Goal: Use online tool/utility: Utilize a website feature to perform a specific function

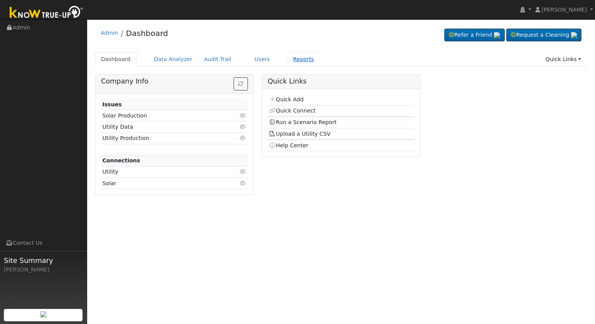
click at [288, 62] on link "Reports" at bounding box center [303, 59] width 33 height 14
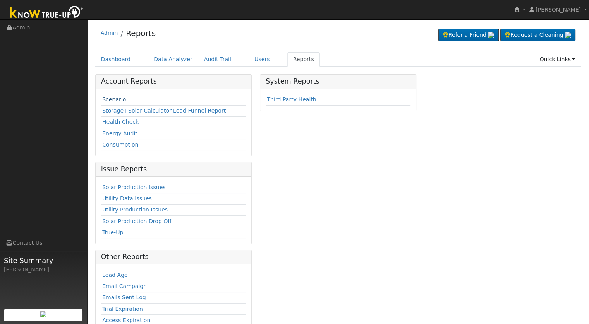
click at [109, 99] on link "Scenario" at bounding box center [114, 99] width 24 height 6
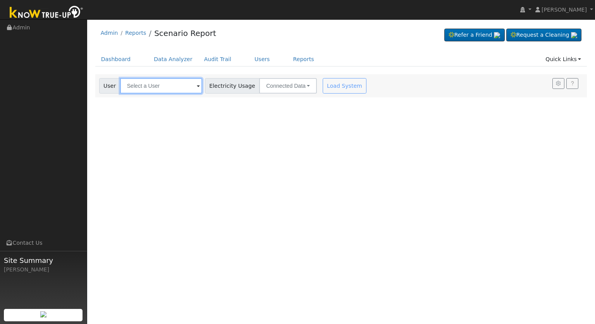
click at [150, 87] on input "text" at bounding box center [161, 85] width 82 height 15
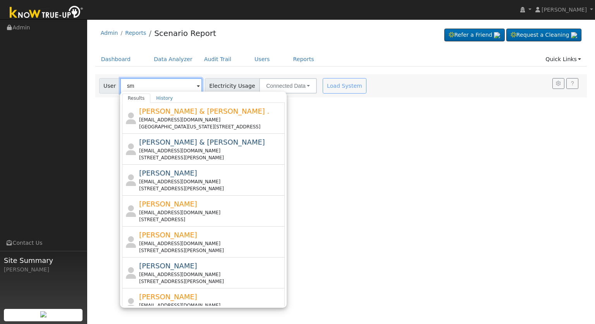
type input "s"
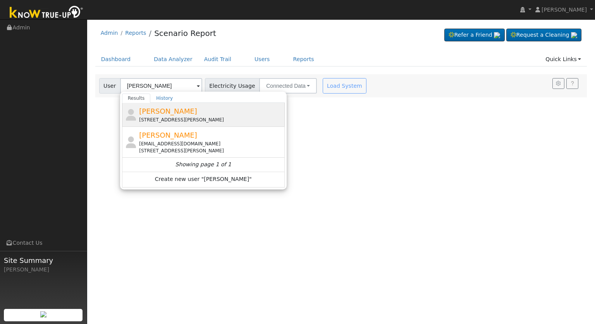
click at [169, 117] on div "1365 West Big Sandy Road, Fresno, CA 93711" at bounding box center [211, 120] width 144 height 7
type input "justin Smit"
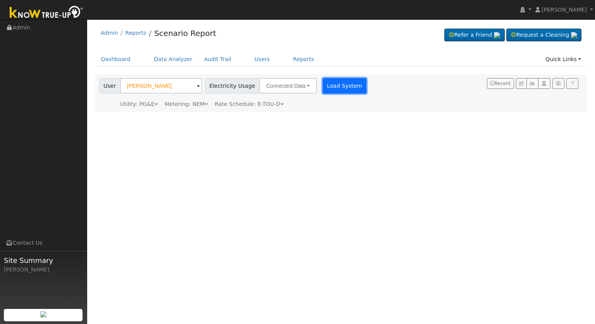
click at [337, 90] on button "Load System" at bounding box center [345, 85] width 44 height 15
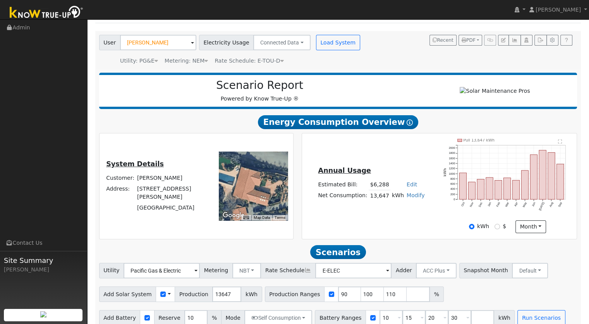
scroll to position [56, 0]
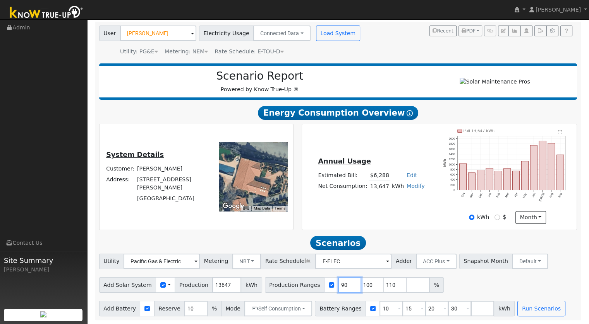
click at [338, 288] on input "90" at bounding box center [349, 285] width 23 height 15
type input "100"
type input "110"
type input "100"
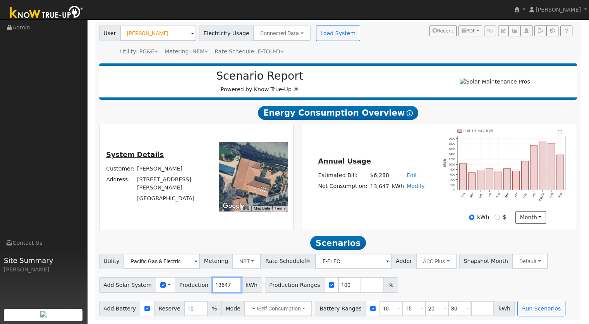
click at [221, 285] on input "13647" at bounding box center [226, 285] width 29 height 15
type input "17408"
click at [379, 310] on input "10" at bounding box center [390, 308] width 23 height 15
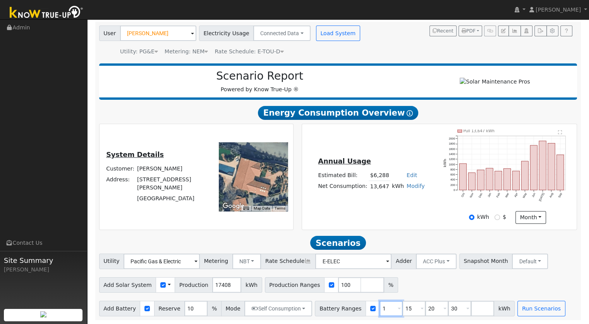
type input "15"
type input "20"
type input "30"
type input "20"
type input "30"
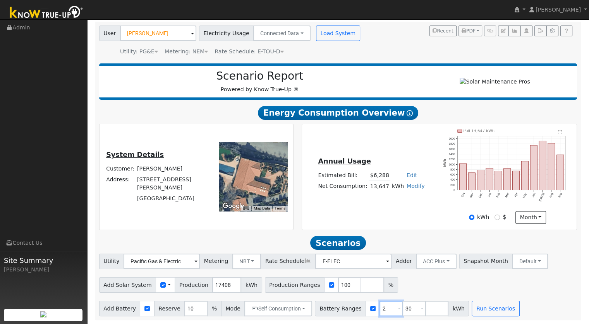
type input "30"
type input "3"
type input "20"
click at [457, 306] on button "Run Scenarios" at bounding box center [473, 308] width 48 height 15
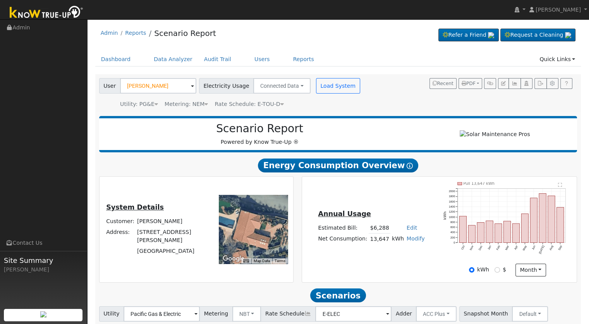
scroll to position [0, 0]
click at [560, 187] on text "" at bounding box center [560, 185] width 4 height 5
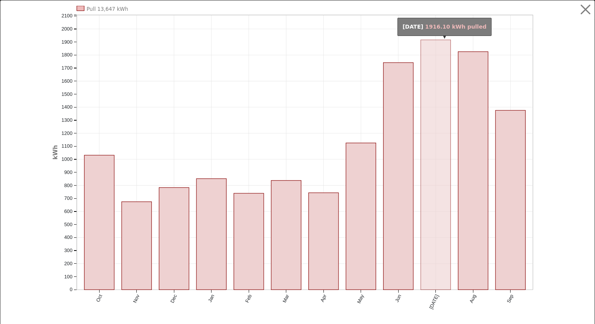
click at [438, 254] on rect "onclick=""" at bounding box center [436, 165] width 30 height 250
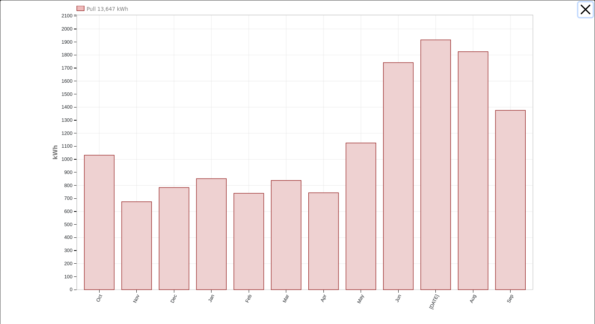
click at [579, 9] on button "button" at bounding box center [585, 9] width 15 height 15
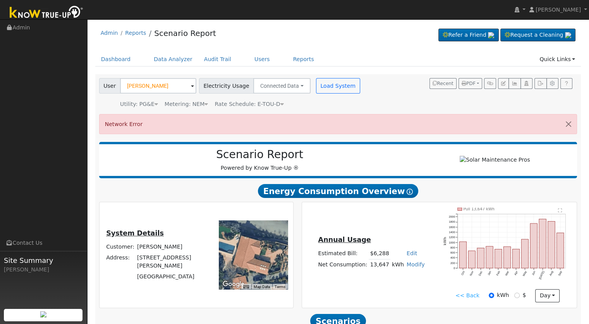
click at [560, 213] on text "" at bounding box center [560, 210] width 4 height 5
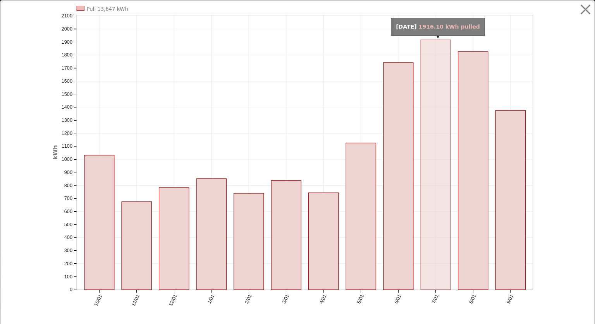
click at [429, 208] on rect "onclick=""" at bounding box center [436, 165] width 30 height 250
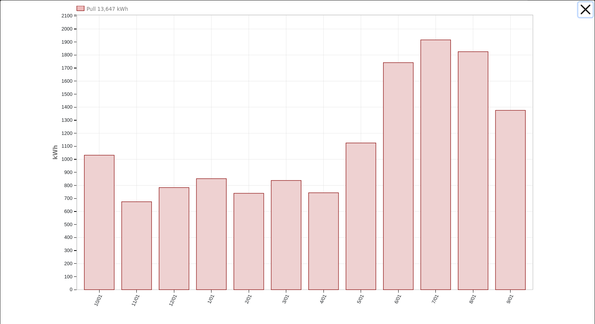
click at [581, 9] on button "button" at bounding box center [585, 9] width 15 height 15
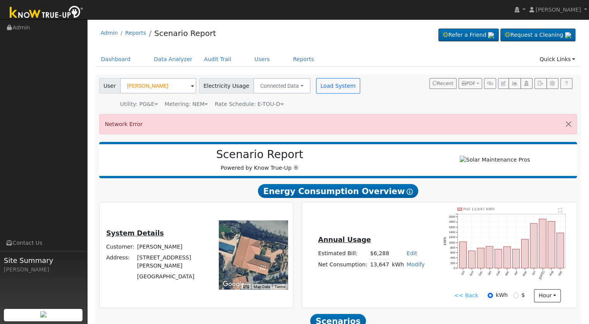
click at [431, 156] on div at bounding box center [494, 160] width 157 height 9
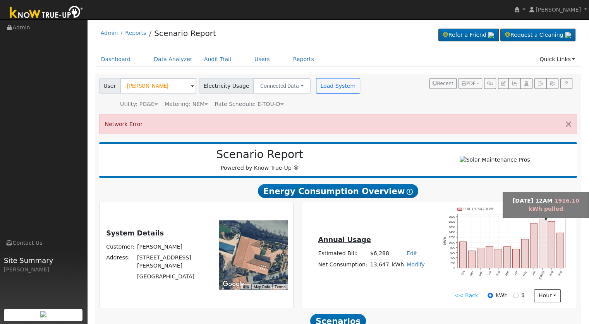
click at [541, 249] on rect "onclick=""" at bounding box center [542, 244] width 7 height 49
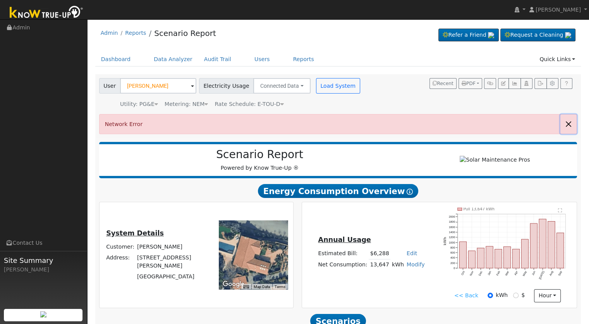
click at [570, 124] on button "button" at bounding box center [568, 124] width 16 height 19
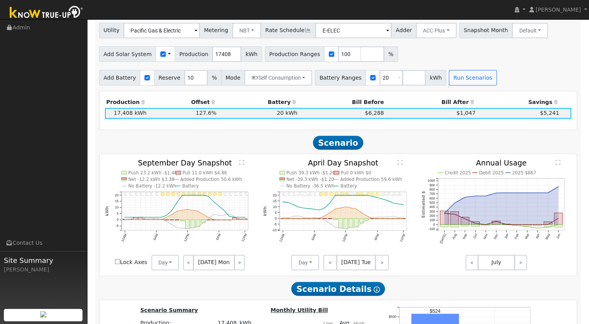
scroll to position [564, 0]
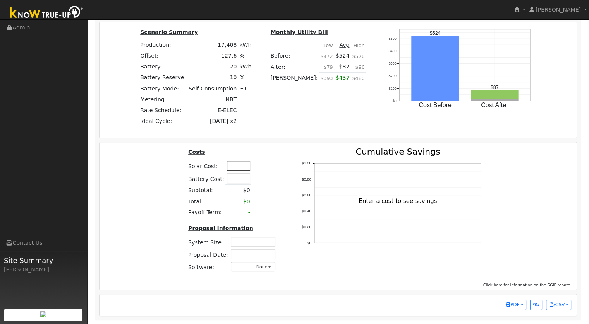
click at [240, 167] on input "text" at bounding box center [238, 166] width 23 height 10
type input "$62,000"
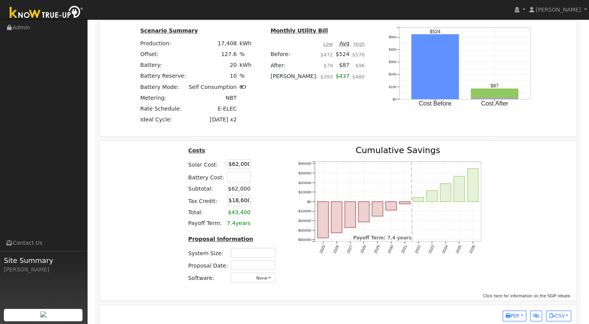
click at [289, 153] on div "2025 2026 2027 2028 2029 2030 2031 2032 2033 2034 2035 2036 -$40000 -$30000 -$2…" at bounding box center [392, 217] width 210 height 143
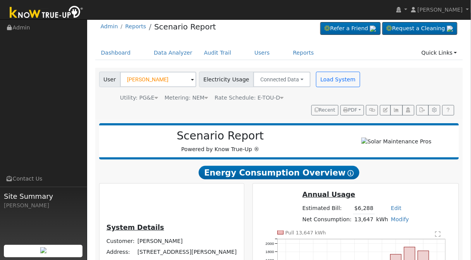
scroll to position [0, 0]
